Goal: Task Accomplishment & Management: Complete application form

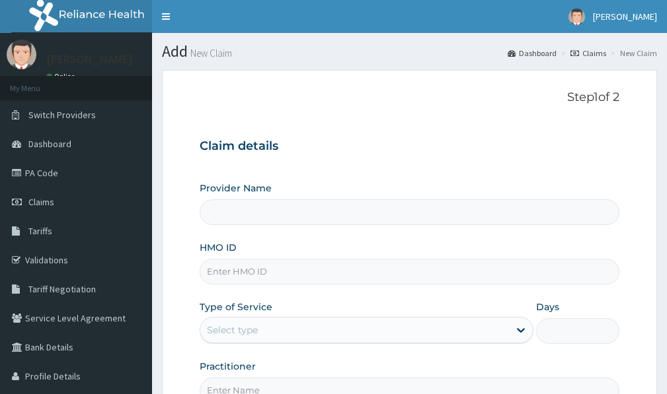
type input "Victors Fitness"
type input "1"
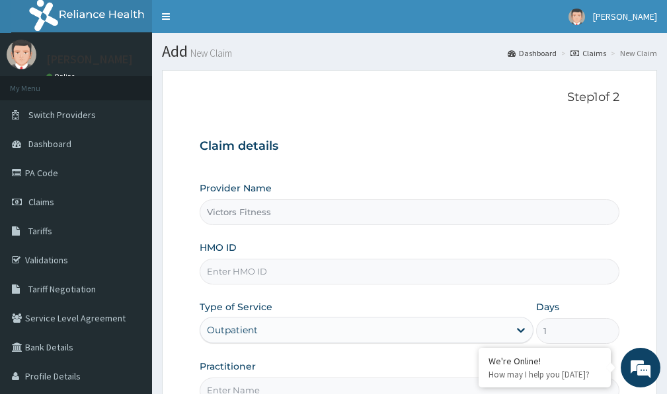
click at [221, 275] on input "HMO ID" at bounding box center [409, 272] width 419 height 26
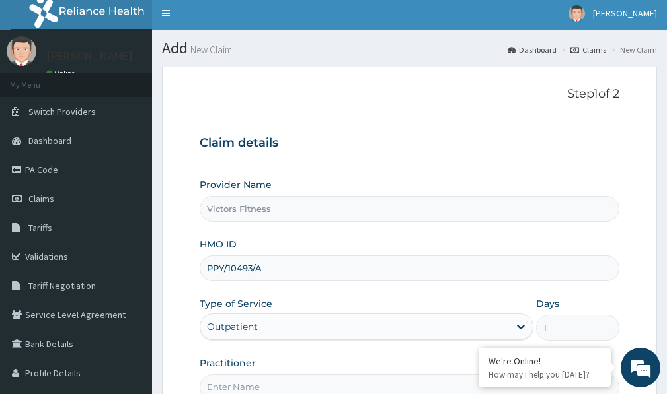
scroll to position [149, 0]
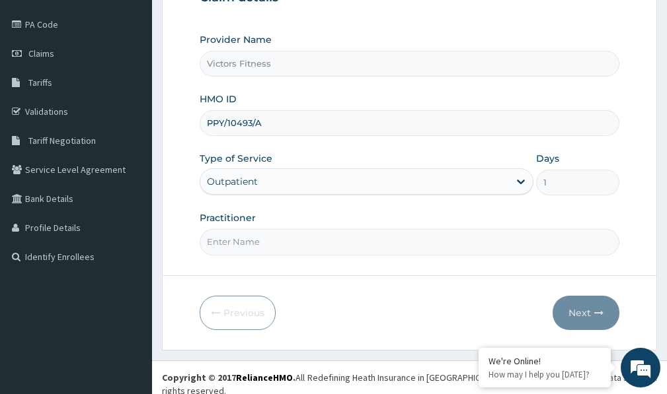
type input "PPY/10493/A"
click at [238, 238] on input "Practitioner" at bounding box center [409, 242] width 419 height 26
type input "GYM"
click at [585, 309] on button "Next" at bounding box center [585, 313] width 67 height 34
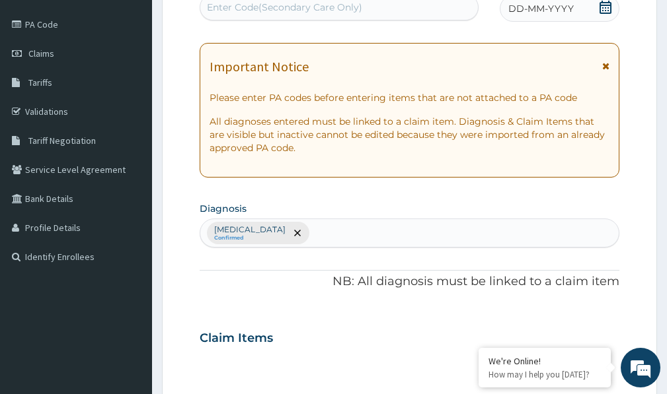
click at [535, 10] on span "DD-MM-YYYY" at bounding box center [540, 8] width 65 height 13
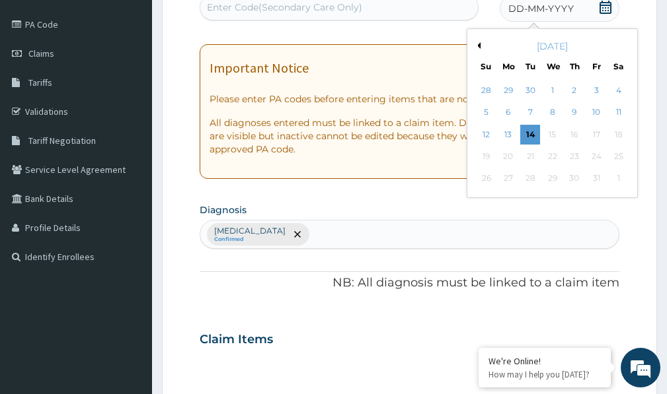
click at [477, 43] on button "Previous Month" at bounding box center [477, 45] width 7 height 7
click at [552, 130] on div "17" at bounding box center [552, 135] width 20 height 20
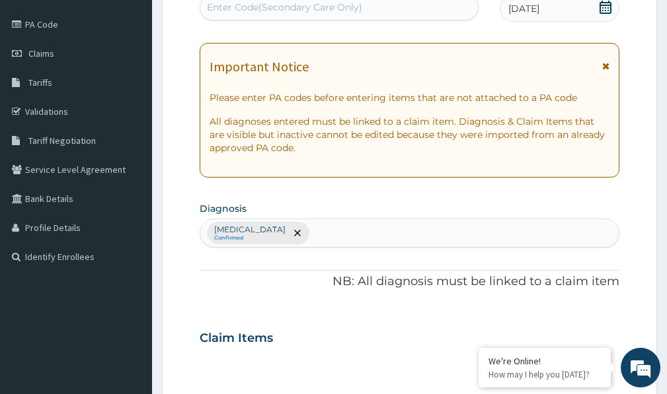
click at [295, 10] on div "Enter Code(Secondary Care Only)" at bounding box center [284, 7] width 155 height 13
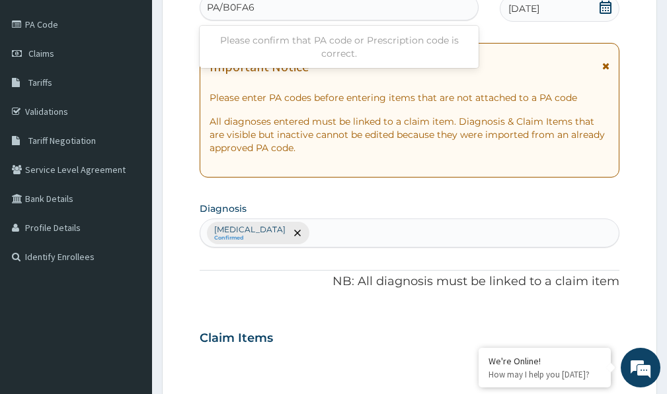
type input "PA/B0FA60"
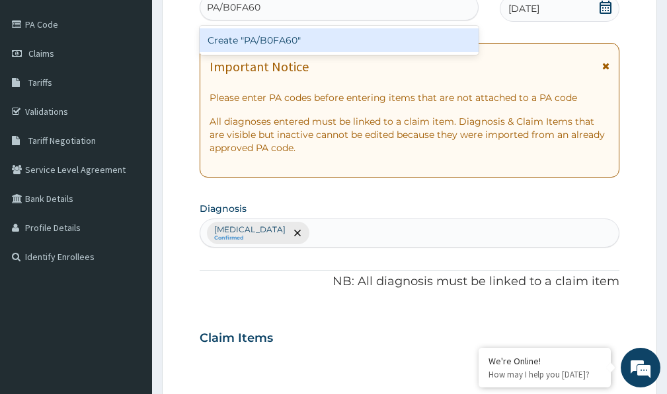
click at [285, 41] on div "Create "PA/B0FA60"" at bounding box center [339, 40] width 279 height 24
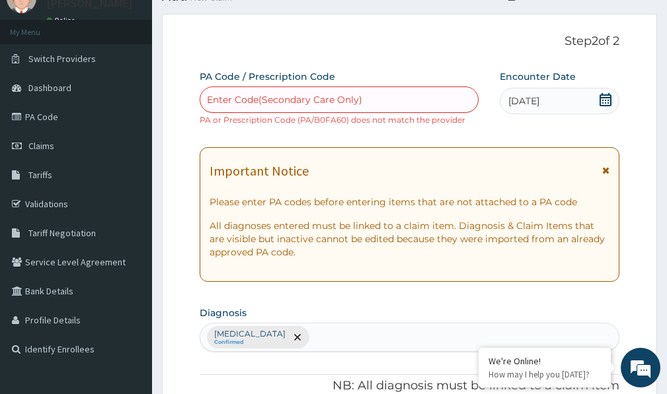
scroll to position [597, 0]
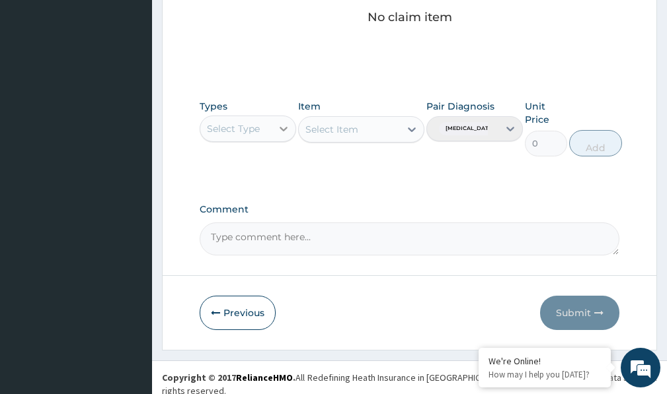
click at [285, 133] on icon at bounding box center [283, 128] width 13 height 13
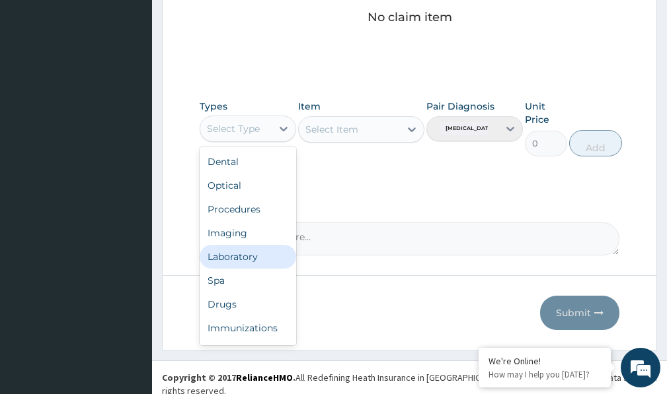
scroll to position [45, 0]
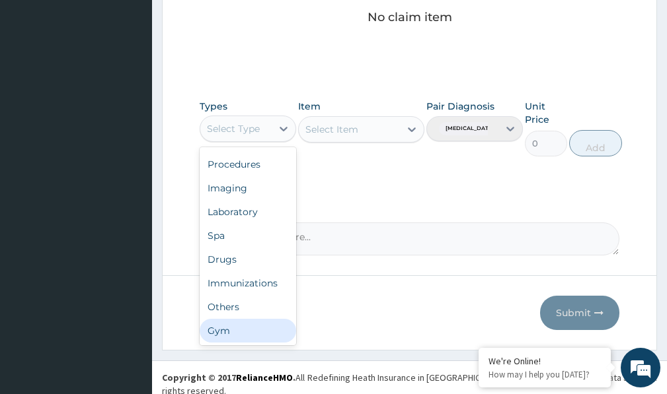
click at [223, 328] on div "Gym" at bounding box center [248, 331] width 96 height 24
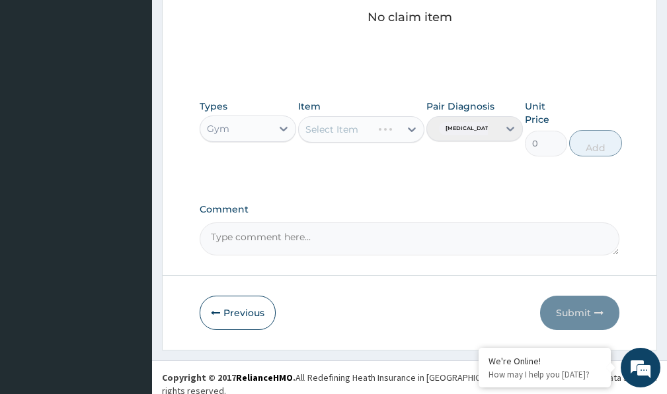
click at [407, 128] on div "Select Item" at bounding box center [361, 129] width 126 height 26
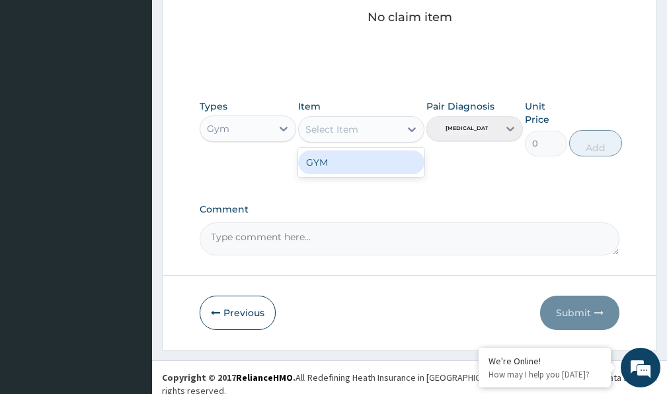
click at [411, 128] on icon at bounding box center [411, 129] width 13 height 13
click at [373, 164] on div "GYM" at bounding box center [361, 163] width 126 height 24
type input "2000"
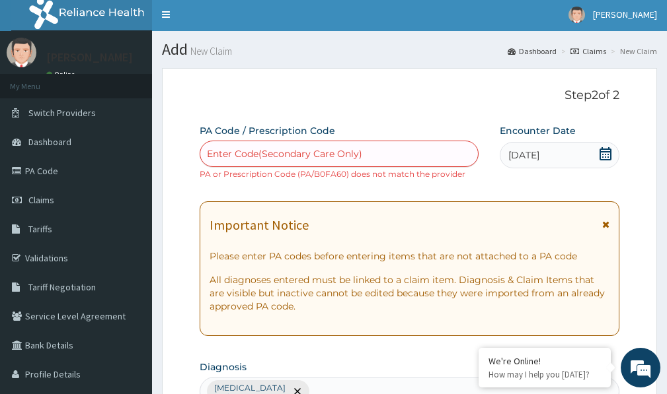
scroll to position [0, 0]
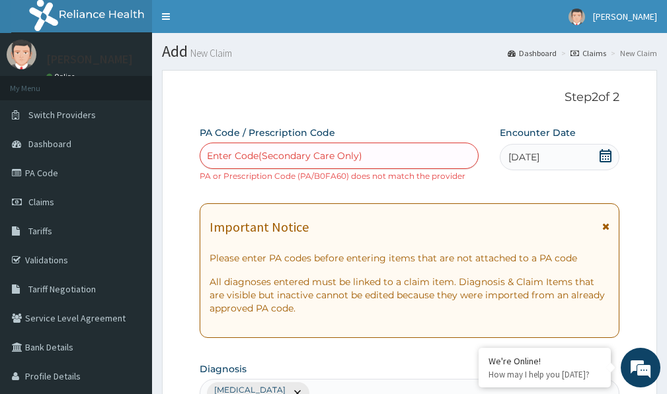
click at [272, 149] on div "Enter Code(Secondary Care Only)" at bounding box center [284, 155] width 155 height 13
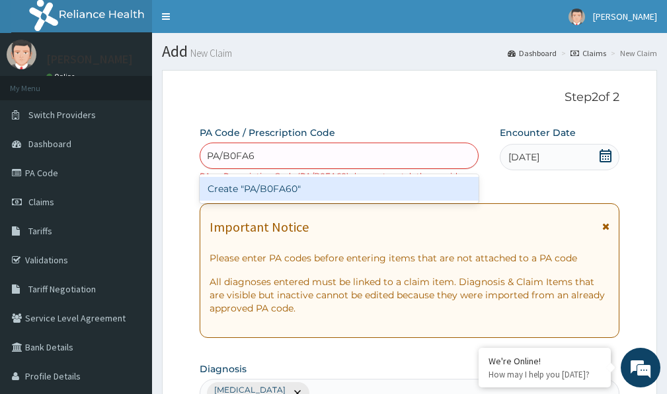
type input "PA/B0FA60"
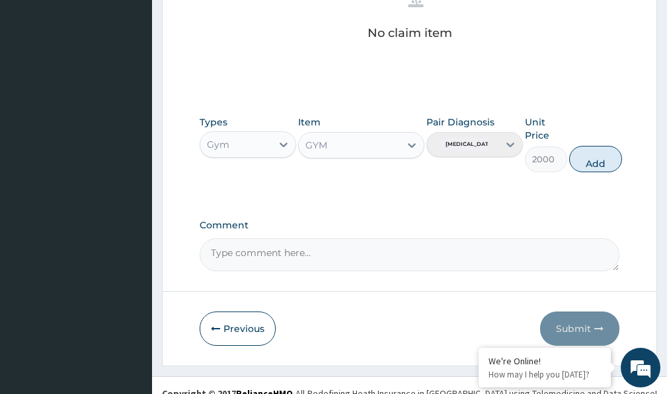
scroll to position [597, 0]
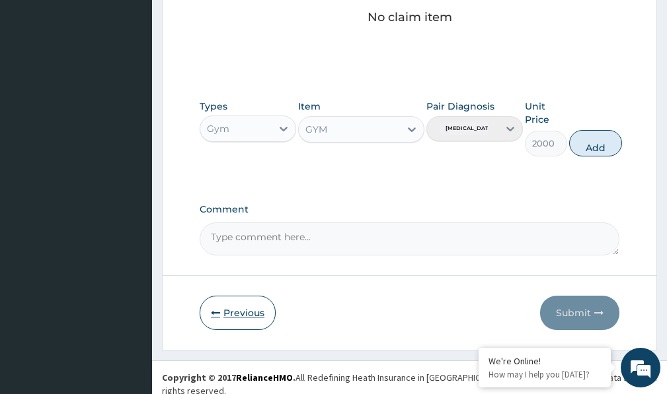
click at [236, 312] on button "Previous" at bounding box center [238, 313] width 76 height 34
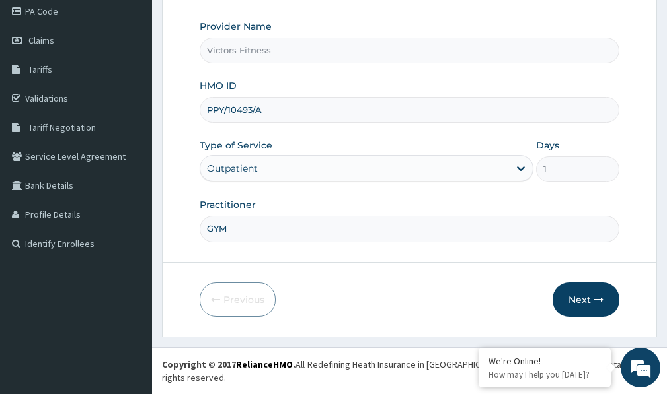
scroll to position [149, 0]
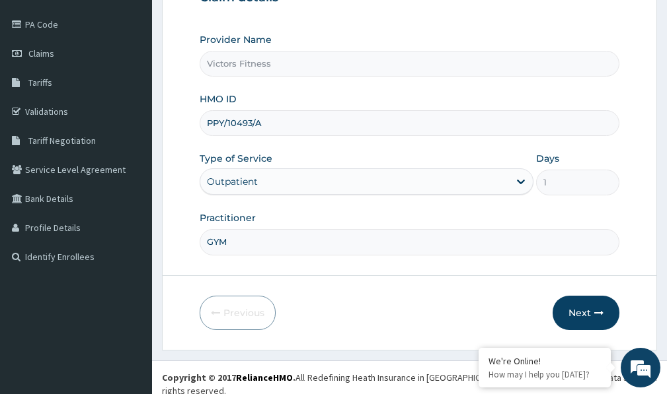
drag, startPoint x: 223, startPoint y: 122, endPoint x: 209, endPoint y: 124, distance: 14.0
click at [209, 116] on input "PPY/10493/A" at bounding box center [409, 123] width 419 height 26
drag, startPoint x: 241, startPoint y: 123, endPoint x: 255, endPoint y: 123, distance: 13.9
click at [255, 123] on input "MOP/10493/A" at bounding box center [409, 123] width 419 height 26
type input "MOP/10269/A"
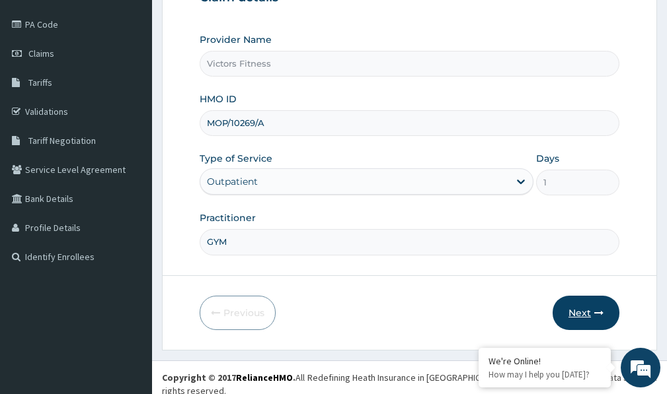
click at [582, 308] on button "Next" at bounding box center [585, 313] width 67 height 34
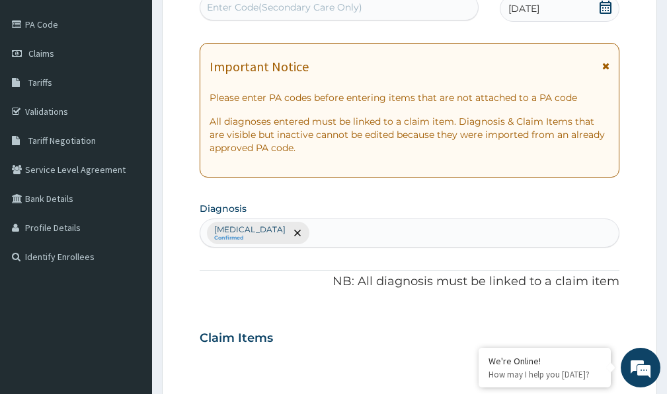
click at [303, 11] on div "Enter Code(Secondary Care Only)" at bounding box center [284, 7] width 155 height 13
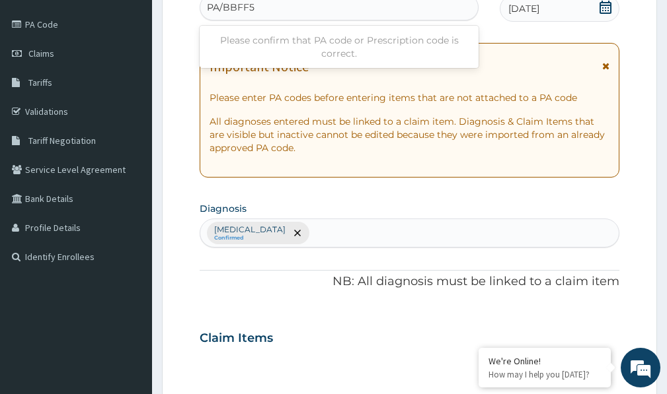
type input "PA/BBFF57"
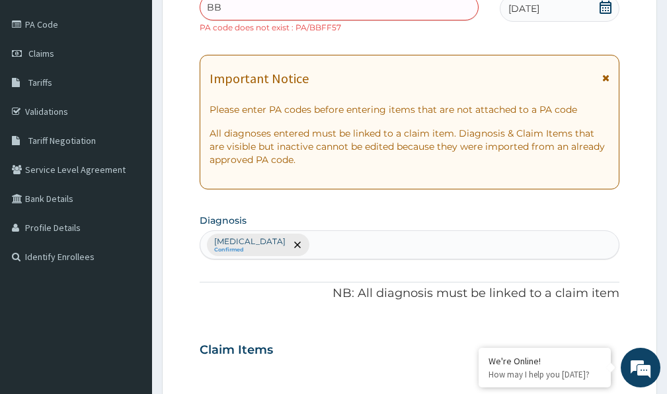
type input "B"
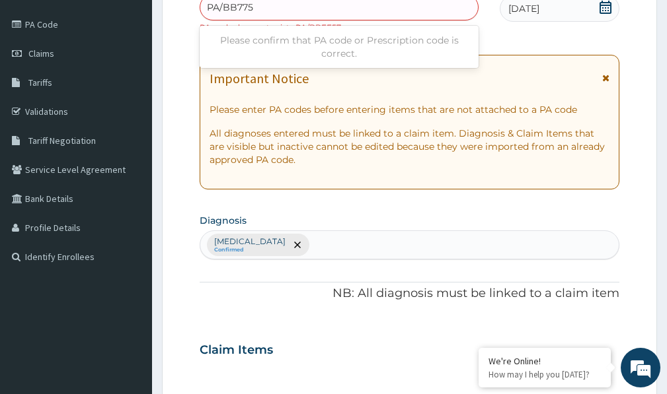
type input "PA/BB7757"
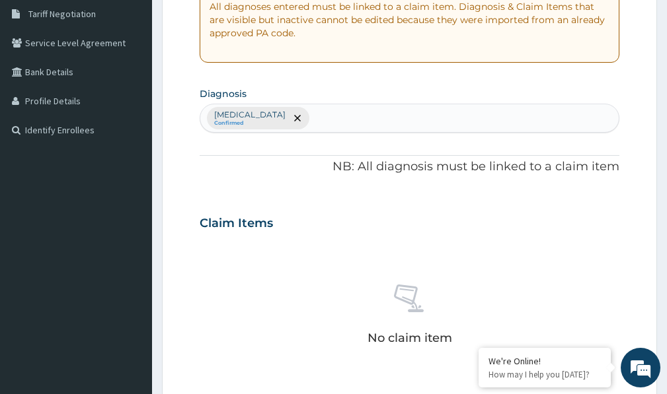
scroll to position [479, 0]
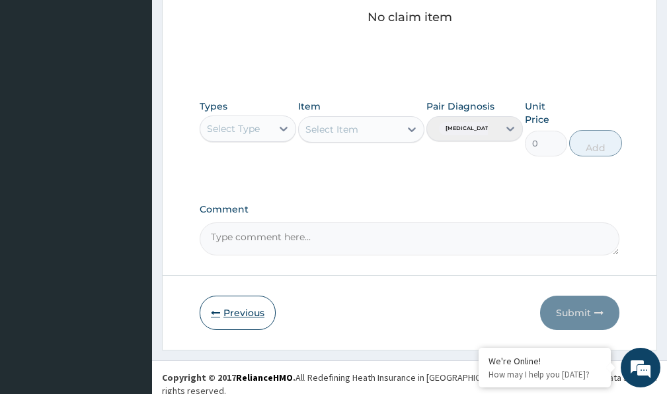
click at [244, 320] on button "Previous" at bounding box center [238, 313] width 76 height 34
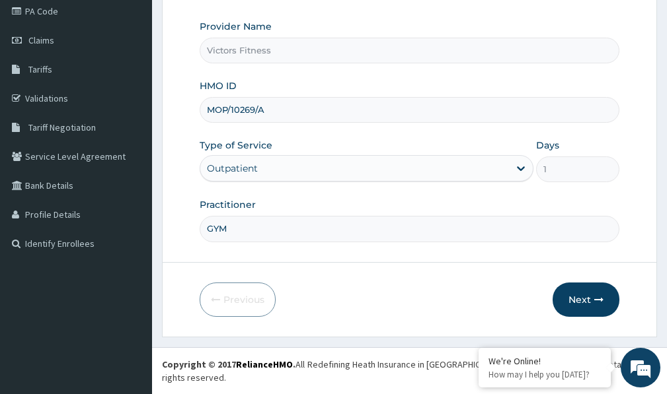
scroll to position [149, 0]
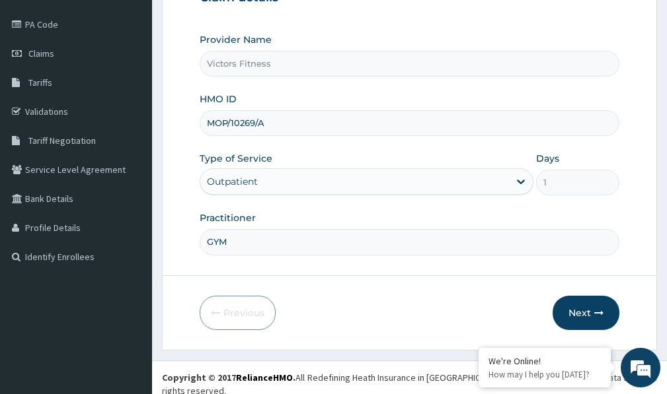
drag, startPoint x: 272, startPoint y: 123, endPoint x: 178, endPoint y: 123, distance: 93.1
click at [178, 123] on form "Step 1 of 2 Claim details Provider Name Victors Fitness HMO ID MOP/10269/A Type…" at bounding box center [409, 135] width 495 height 429
type input "WHG/10236/A"
click at [591, 314] on button "Next" at bounding box center [585, 313] width 67 height 34
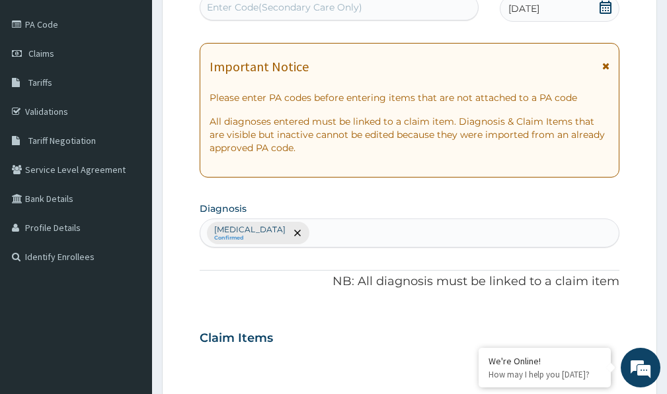
click at [255, 2] on div "Enter Code(Secondary Care Only)" at bounding box center [284, 7] width 155 height 13
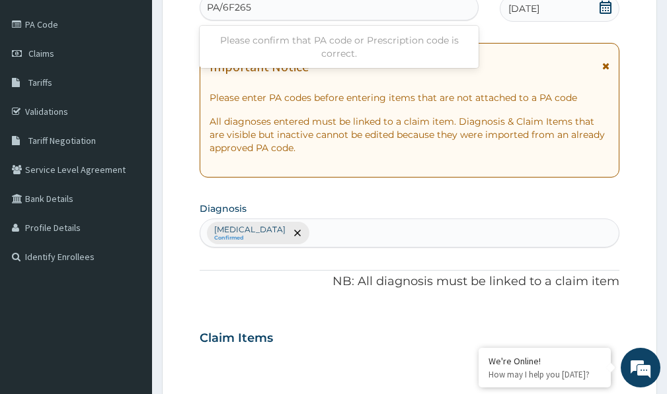
type input "PA/6F2650"
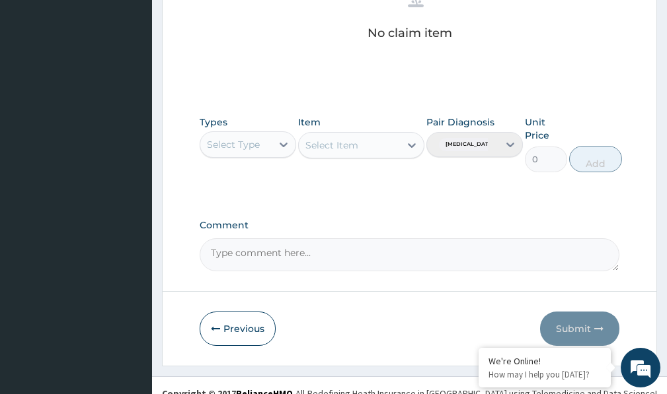
scroll to position [597, 0]
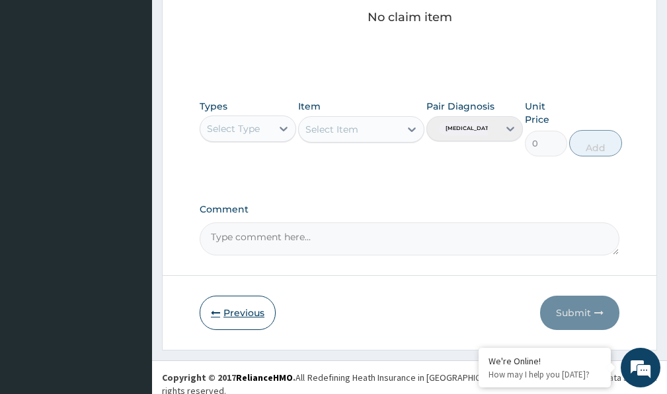
click at [221, 321] on button "Previous" at bounding box center [238, 313] width 76 height 34
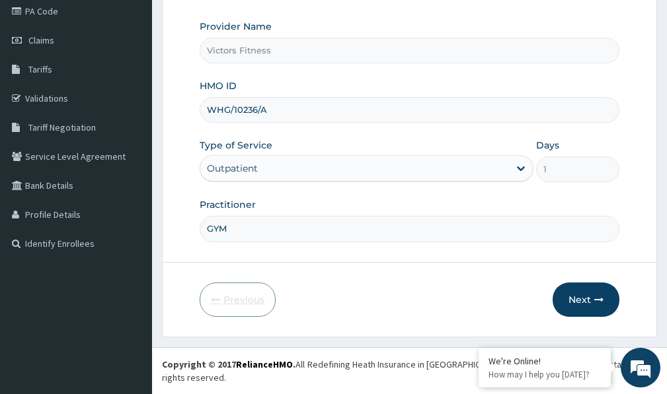
scroll to position [149, 0]
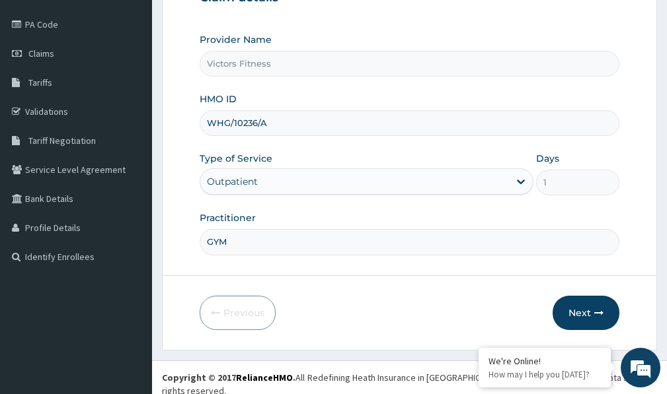
drag, startPoint x: 269, startPoint y: 121, endPoint x: 154, endPoint y: 121, distance: 114.9
click at [154, 121] on section "Step 1 of 2 Claim details Provider Name Victors Fitness HMO ID WHG/10236/A Type…" at bounding box center [409, 135] width 515 height 449
click at [583, 310] on button "Next" at bounding box center [585, 313] width 67 height 34
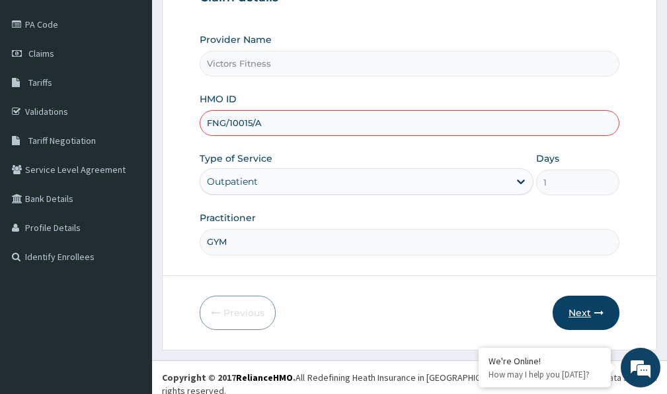
type input "FNG/10015/A"
click at [583, 310] on button "Next" at bounding box center [585, 313] width 67 height 34
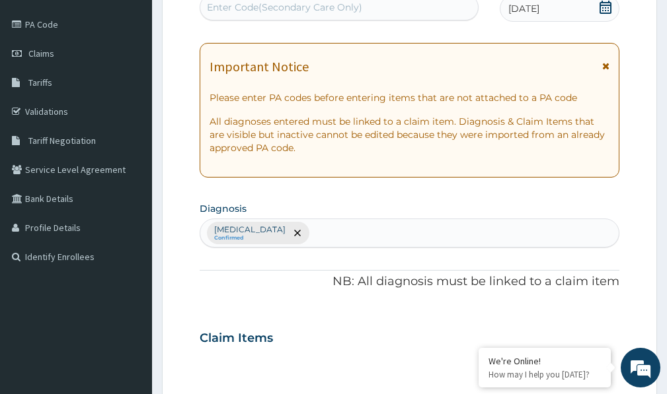
click at [381, 6] on div "Enter Code(Secondary Care Only)" at bounding box center [338, 7] width 277 height 21
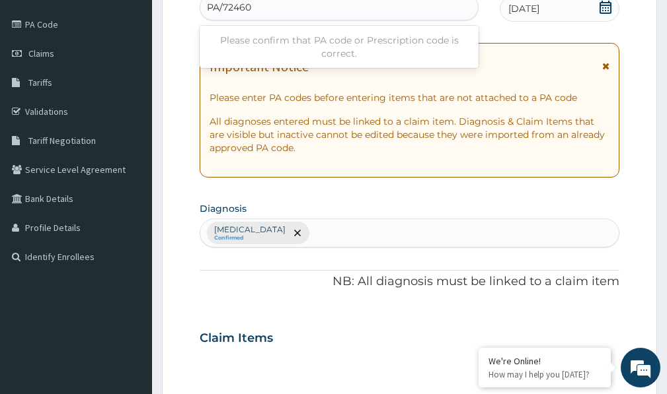
type input "PA/724601"
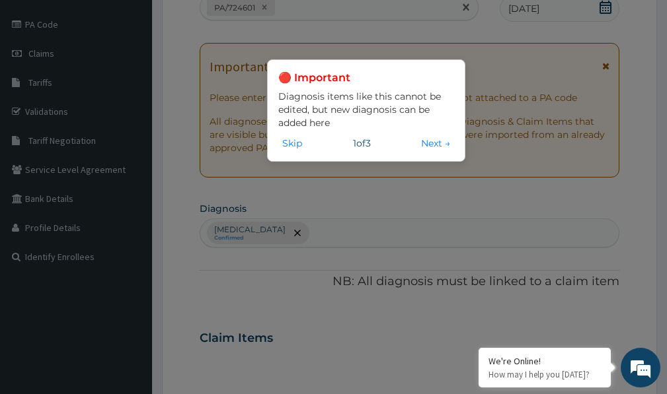
scroll to position [66, 0]
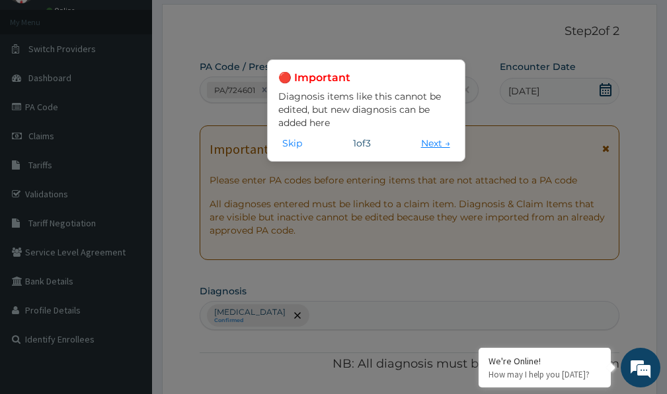
click at [428, 139] on button "Next →" at bounding box center [435, 143] width 37 height 15
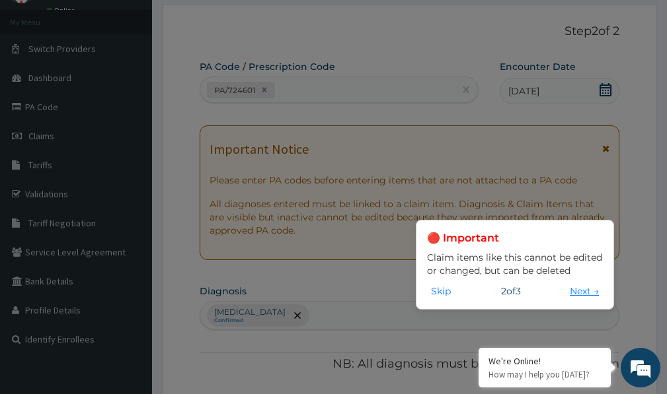
click at [581, 290] on button "Next →" at bounding box center [583, 291] width 37 height 15
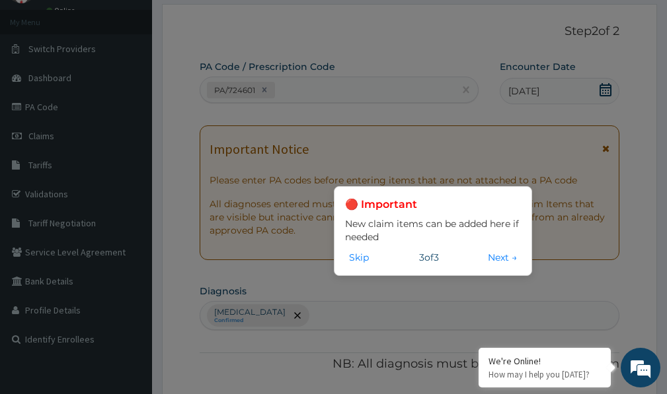
click at [591, 277] on div "🔴 Important New claim items can be added here if needed Skip 3 of 3 Next →" at bounding box center [333, 197] width 667 height 394
click at [353, 256] on button "Skip" at bounding box center [359, 257] width 28 height 15
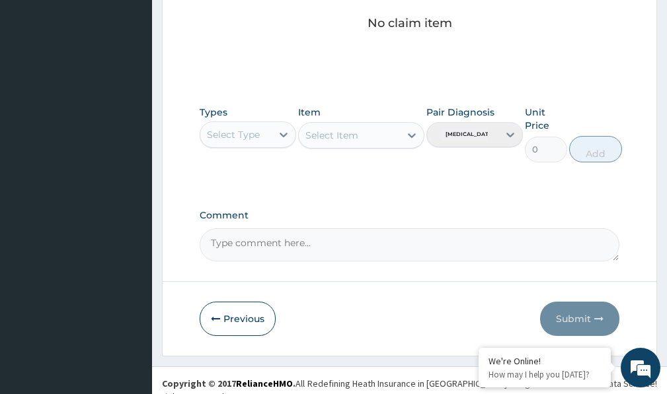
scroll to position [585, 0]
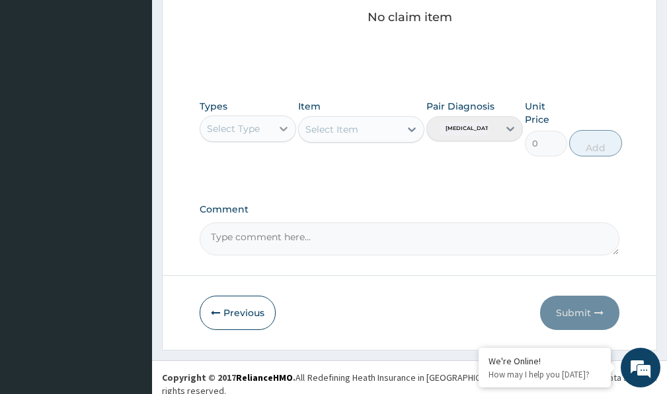
click at [282, 129] on icon at bounding box center [283, 129] width 8 height 5
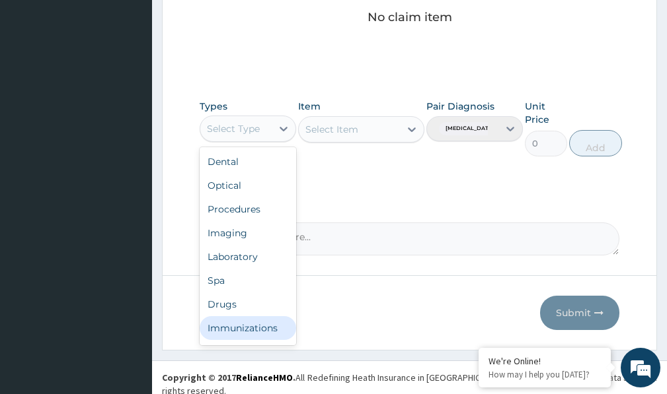
scroll to position [45, 0]
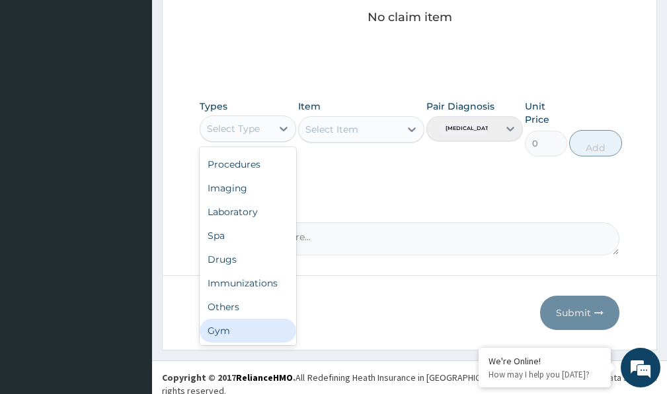
click at [235, 330] on div "Gym" at bounding box center [248, 331] width 96 height 24
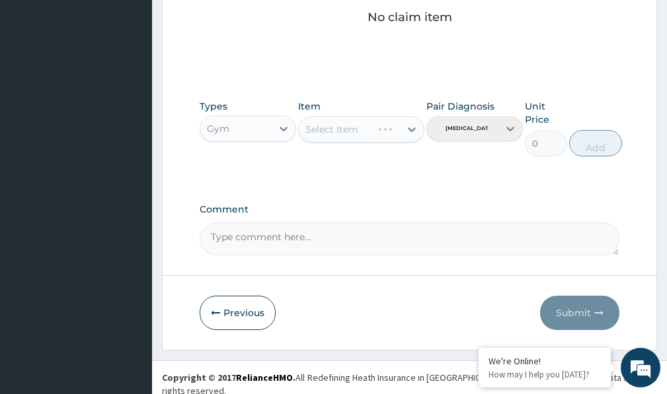
click at [413, 128] on div "Select Item" at bounding box center [361, 129] width 126 height 26
click at [413, 128] on icon at bounding box center [411, 129] width 13 height 13
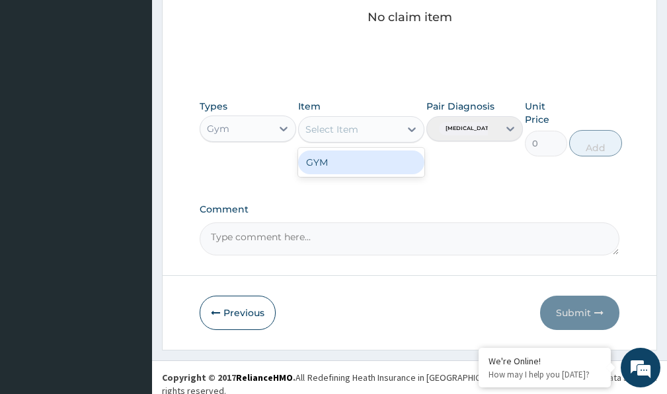
click at [371, 164] on div "GYM" at bounding box center [361, 163] width 126 height 24
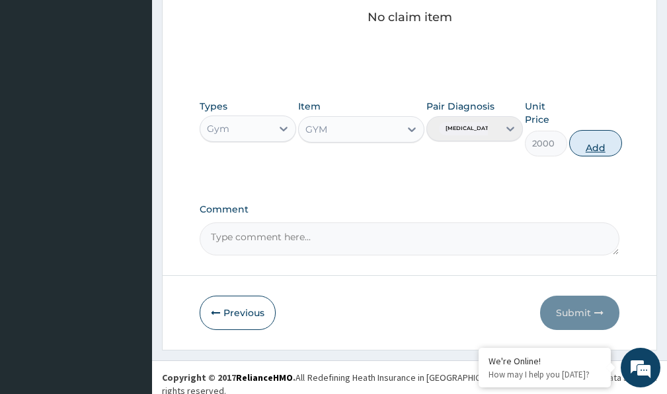
click at [610, 148] on button "Add" at bounding box center [595, 143] width 53 height 26
type input "0"
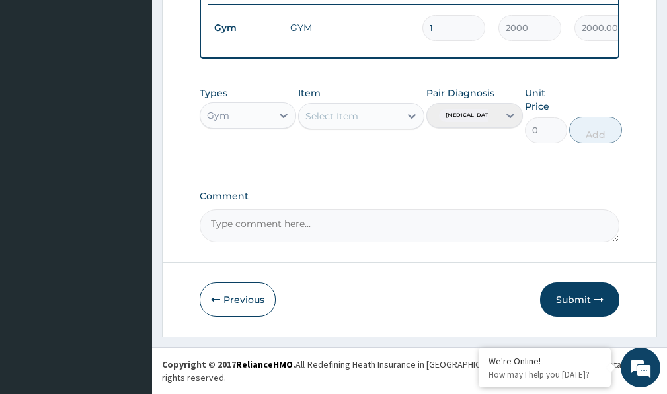
scroll to position [532, 0]
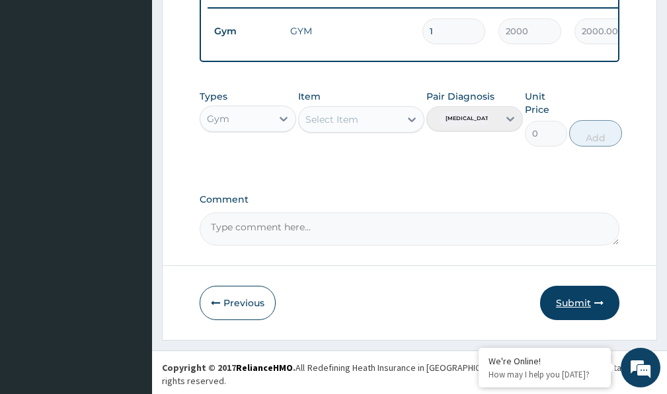
click at [573, 312] on button "Submit" at bounding box center [579, 303] width 79 height 34
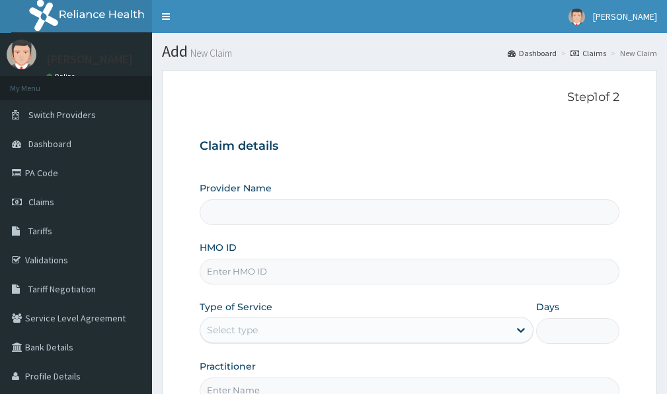
click at [288, 273] on input "HMO ID" at bounding box center [409, 272] width 419 height 26
type input "Victors Fitness"
type input "1"
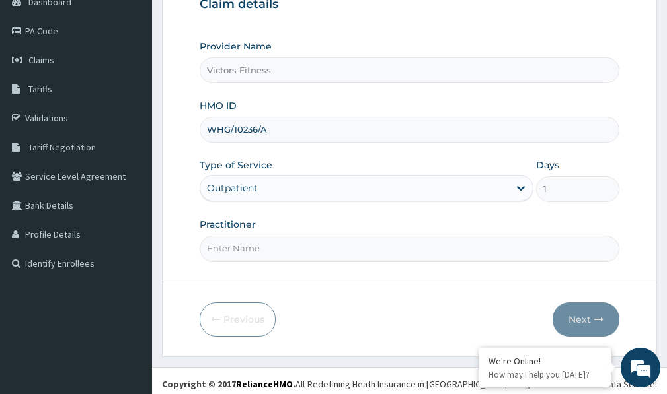
scroll to position [149, 0]
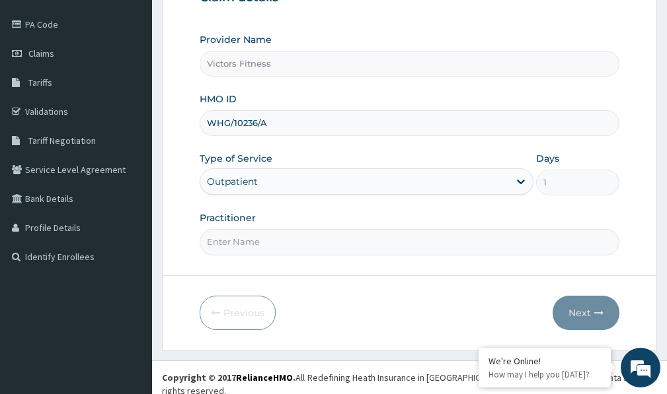
type input "WHG/10236/A"
click at [238, 237] on input "Practitioner" at bounding box center [409, 242] width 419 height 26
click at [257, 246] on input "Practitioner" at bounding box center [409, 242] width 419 height 26
type input "GYM"
click at [581, 314] on button "Next" at bounding box center [585, 313] width 67 height 34
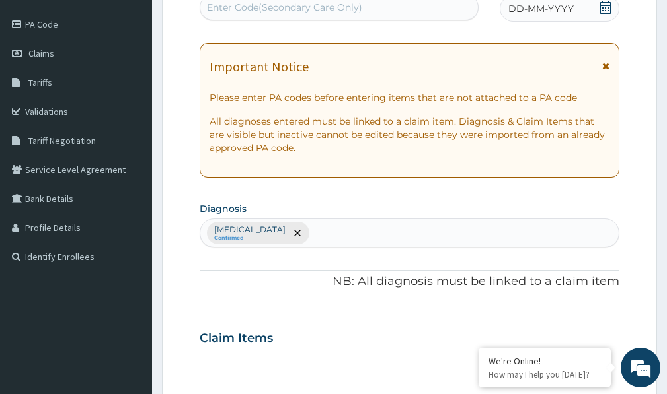
click at [540, 9] on span "DD-MM-YYYY" at bounding box center [540, 8] width 65 height 13
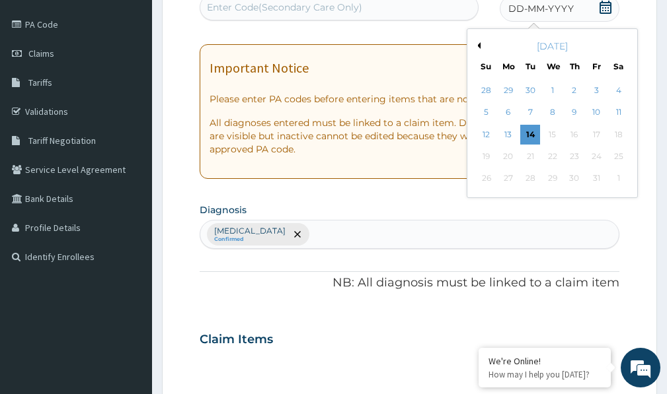
click at [479, 43] on button "Previous Month" at bounding box center [477, 45] width 7 height 7
click at [573, 132] on div "18" at bounding box center [574, 135] width 20 height 20
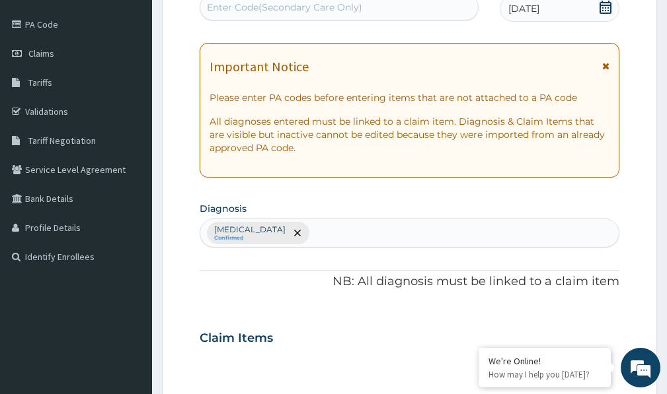
click at [309, 4] on div "Enter Code(Secondary Care Only)" at bounding box center [284, 7] width 155 height 13
type input "B"
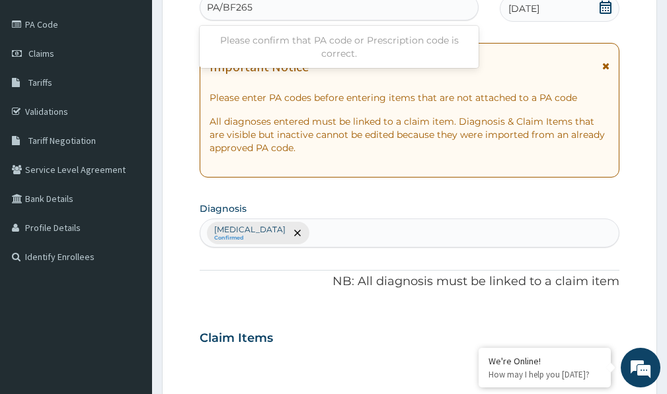
type input "PA/BF2650"
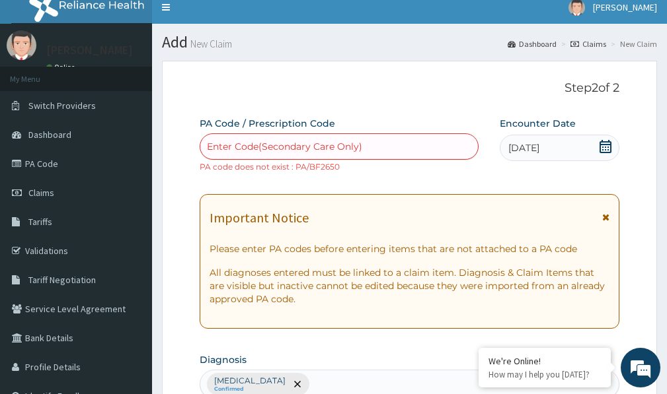
scroll to position [0, 0]
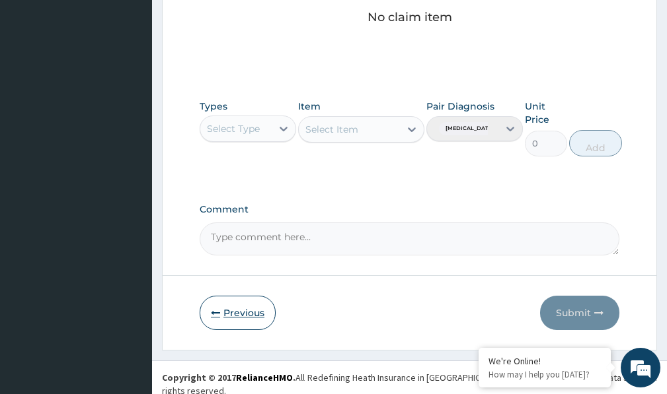
click at [247, 312] on button "Previous" at bounding box center [238, 313] width 76 height 34
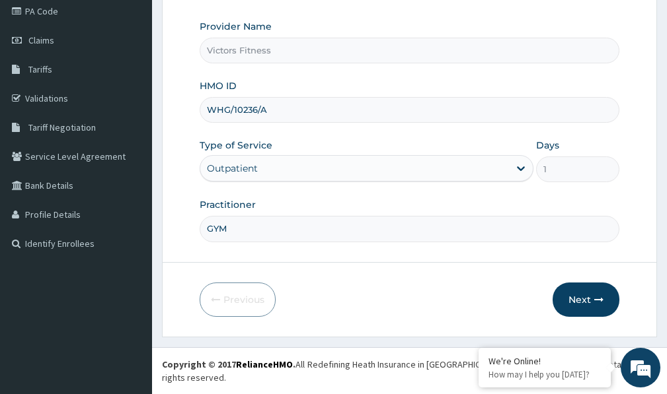
scroll to position [149, 0]
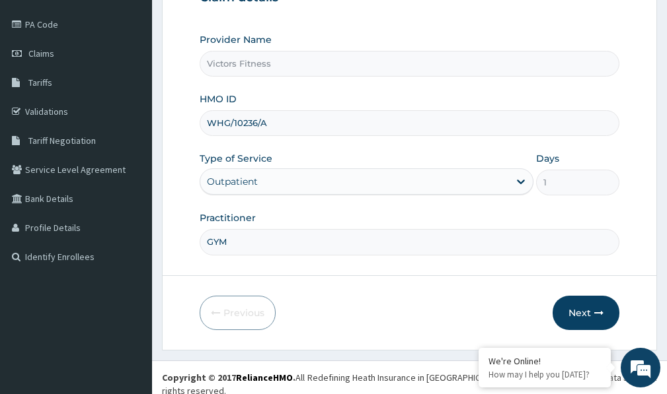
drag, startPoint x: 229, startPoint y: 123, endPoint x: 207, endPoint y: 126, distance: 22.0
click at [207, 126] on input "WHG/10236/A" at bounding box center [409, 123] width 419 height 26
drag, startPoint x: 250, startPoint y: 122, endPoint x: 227, endPoint y: 126, distance: 23.6
click at [227, 126] on input "PRS/10236/A" at bounding box center [409, 123] width 419 height 26
type input "PRS/10015/A"
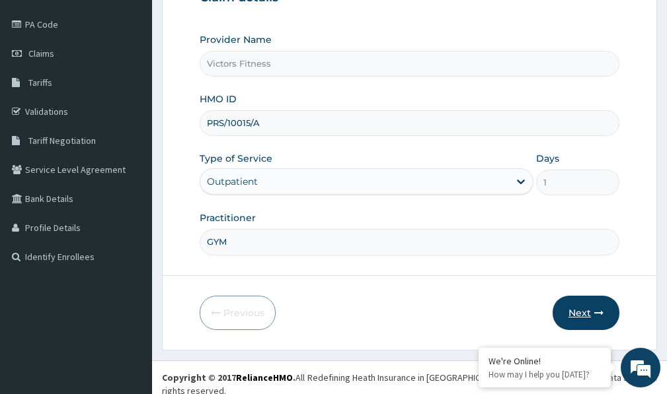
click at [587, 315] on button "Next" at bounding box center [585, 313] width 67 height 34
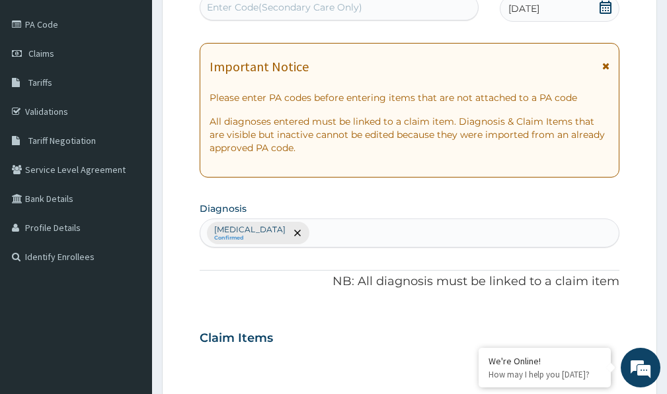
click at [255, 6] on div "Enter Code(Secondary Care Only)" at bounding box center [284, 7] width 155 height 13
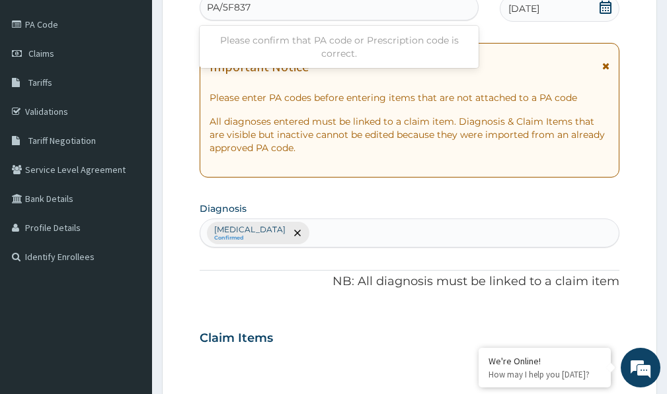
type input "PA/5F837E"
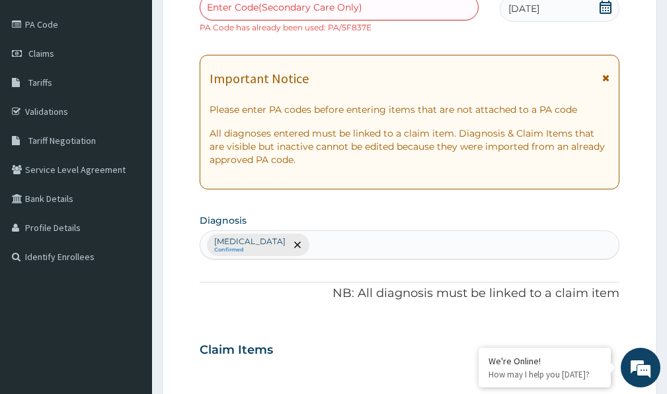
scroll to position [597, 0]
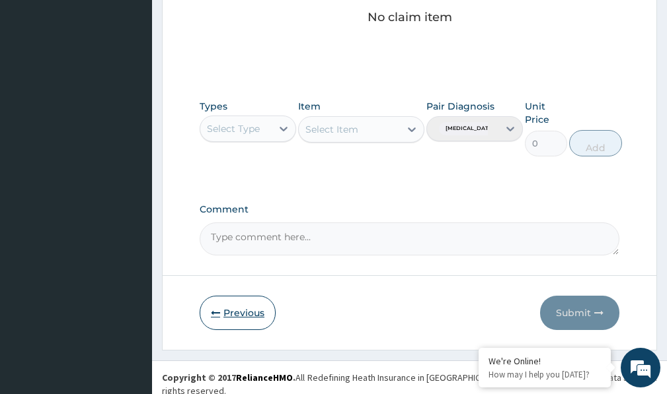
click at [246, 309] on button "Previous" at bounding box center [238, 313] width 76 height 34
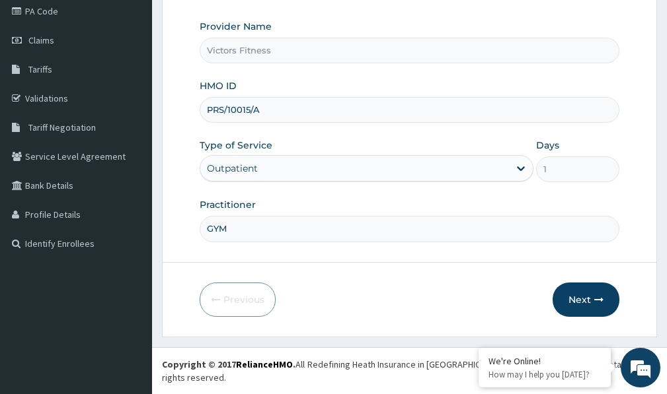
scroll to position [149, 0]
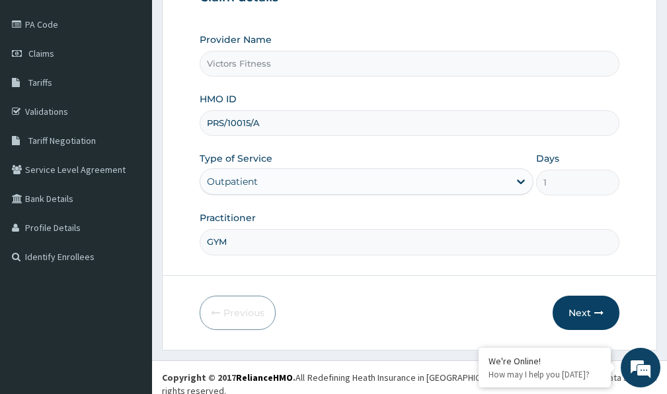
click at [262, 127] on input "PRS/10015/A" at bounding box center [409, 123] width 419 height 26
type input "P"
type input "LTI/10281/A"
click at [595, 319] on button "Next" at bounding box center [585, 313] width 67 height 34
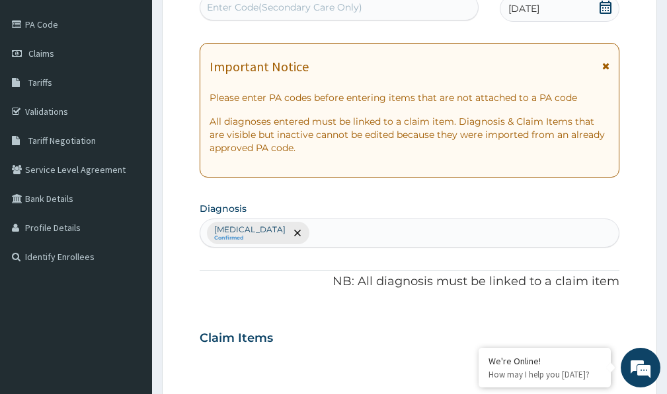
click at [265, 5] on div "Enter Code(Secondary Care Only)" at bounding box center [284, 7] width 155 height 13
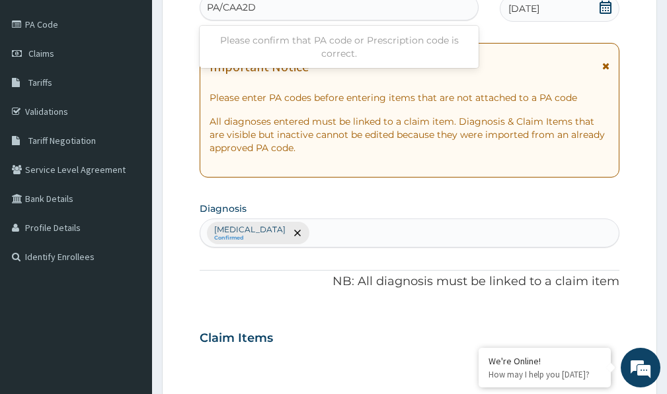
type input "PA/CAA2D4"
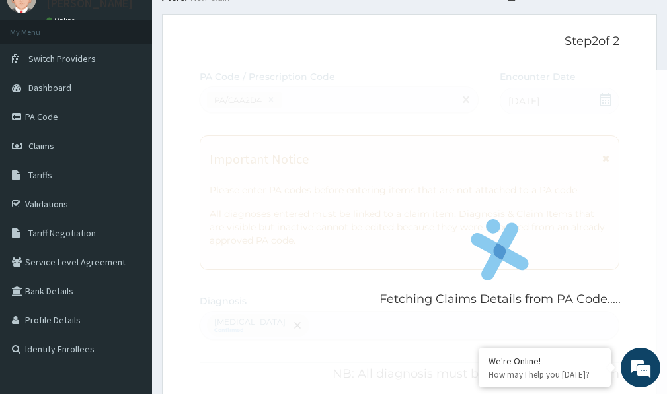
scroll to position [0, 0]
